Goal: Task Accomplishment & Management: Complete application form

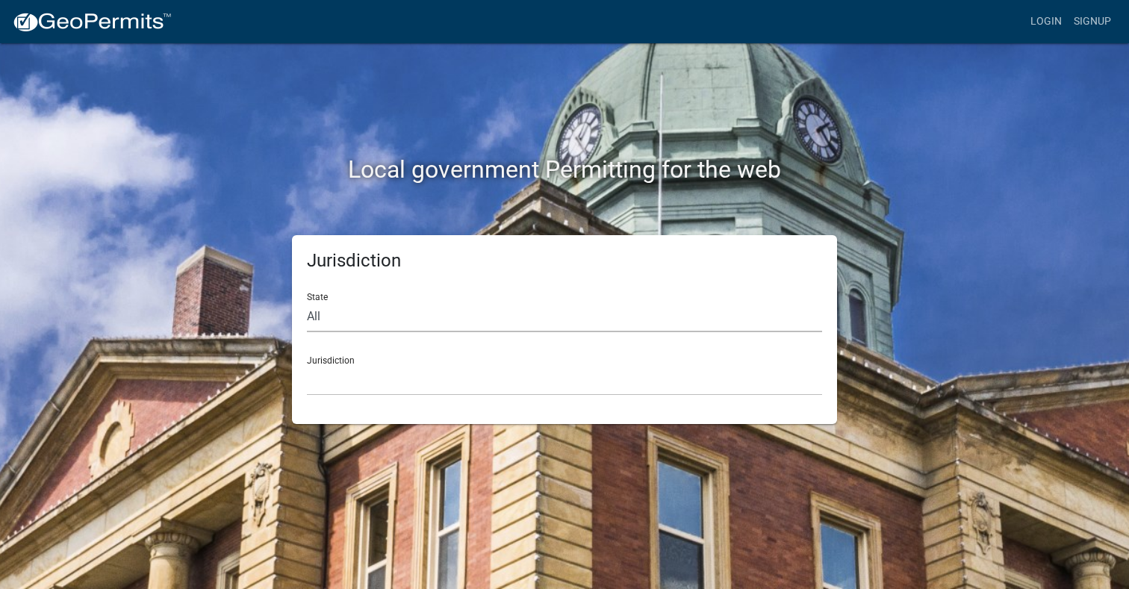
click at [333, 319] on select "All [US_STATE] [US_STATE] [US_STATE] [US_STATE] [US_STATE] [US_STATE] [US_STATE…" at bounding box center [564, 317] width 515 height 31
select select "[US_STATE]"
click at [307, 302] on select "All [US_STATE] [US_STATE] [US_STATE] [US_STATE] [US_STATE] [US_STATE] [US_STATE…" at bounding box center [564, 317] width 515 height 31
click at [363, 374] on select "City of [GEOGRAPHIC_DATA], [US_STATE] City of [GEOGRAPHIC_DATA], [US_STATE] Cit…" at bounding box center [564, 380] width 515 height 31
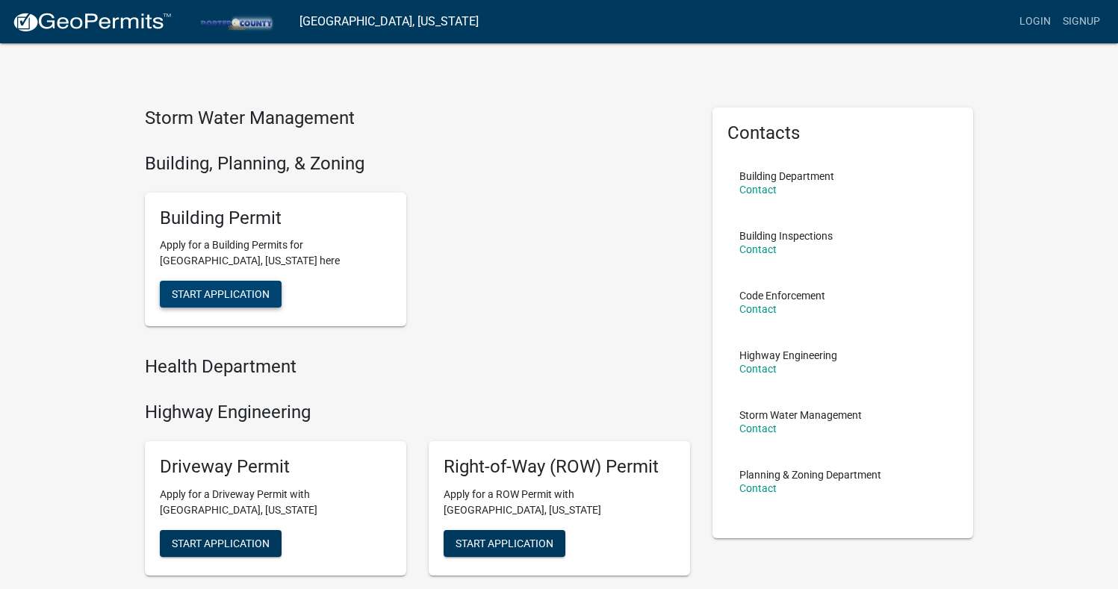
click at [260, 293] on span "Start Application" at bounding box center [221, 294] width 98 height 12
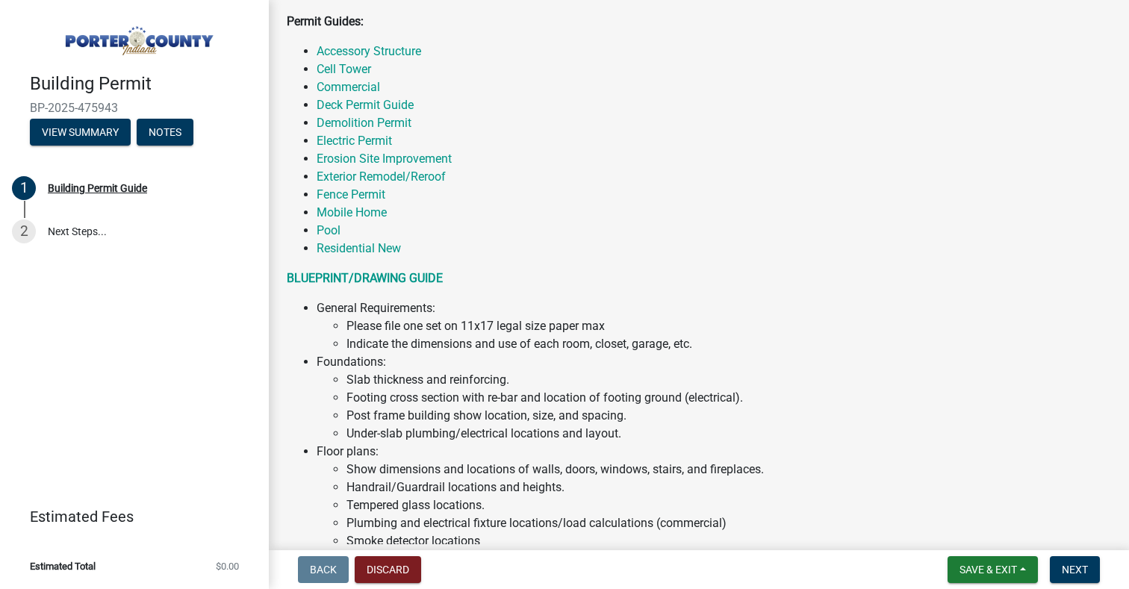
scroll to position [373, 0]
